Goal: Find specific page/section: Find specific page/section

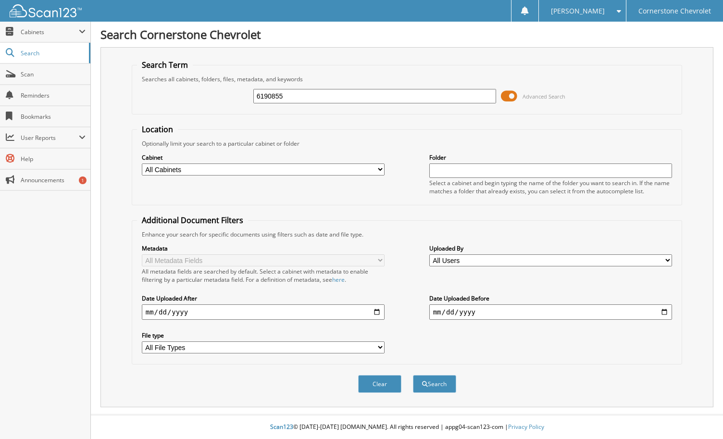
type input "6190855"
click at [413, 375] on button "Search" at bounding box center [434, 384] width 43 height 18
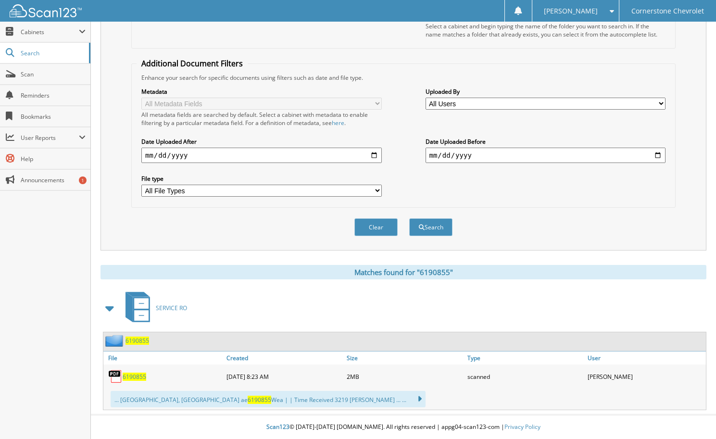
click at [139, 373] on span "6190855" at bounding box center [135, 377] width 24 height 8
